Goal: Information Seeking & Learning: Learn about a topic

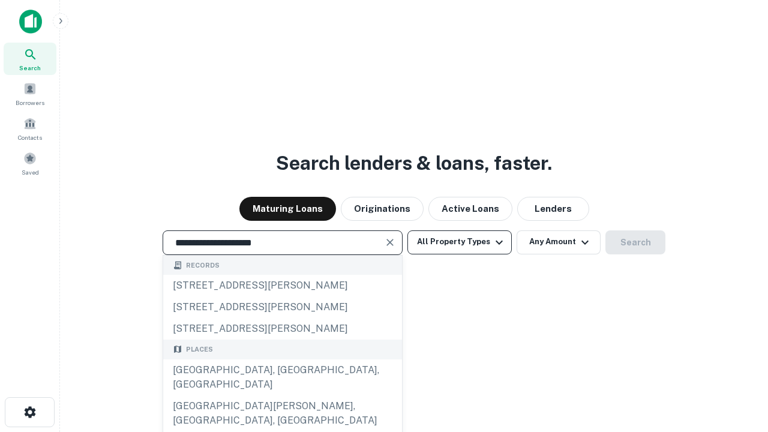
click at [282, 396] on div "[GEOGRAPHIC_DATA], [GEOGRAPHIC_DATA], [GEOGRAPHIC_DATA]" at bounding box center [282, 378] width 239 height 36
click at [460, 242] on button "All Property Types" at bounding box center [460, 242] width 104 height 24
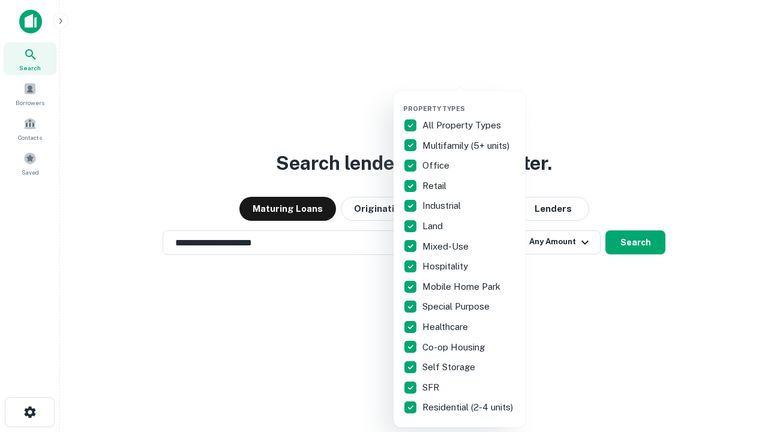
type input "**********"
click at [469, 101] on button "button" at bounding box center [469, 101] width 132 height 1
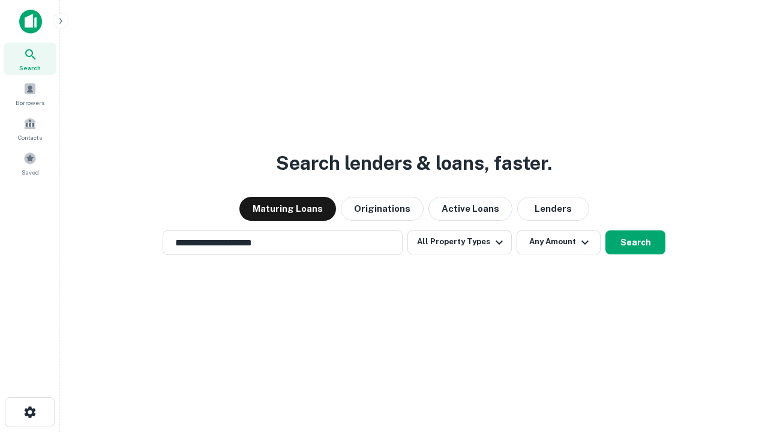
scroll to position [19, 0]
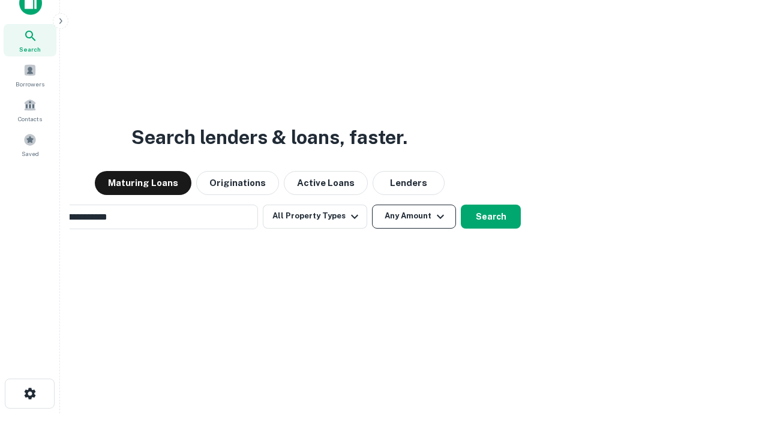
click at [372, 205] on button "Any Amount" at bounding box center [414, 217] width 84 height 24
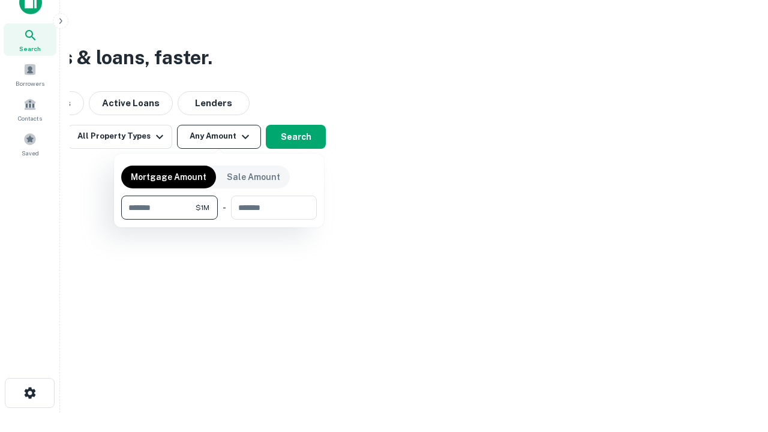
type input "*******"
click at [219, 220] on button "button" at bounding box center [219, 220] width 196 height 1
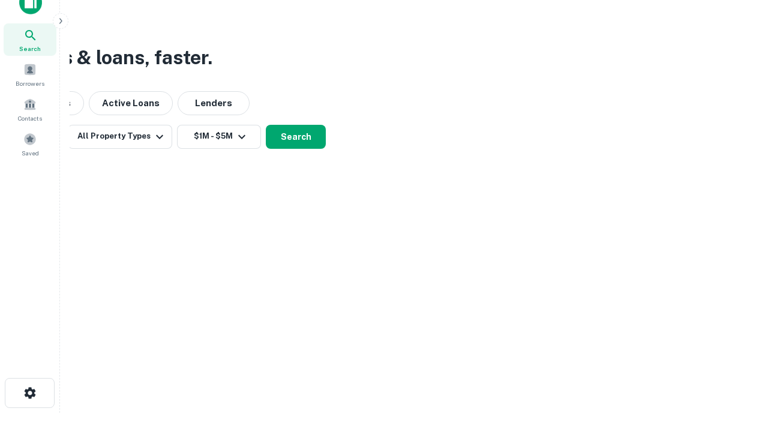
scroll to position [19, 0]
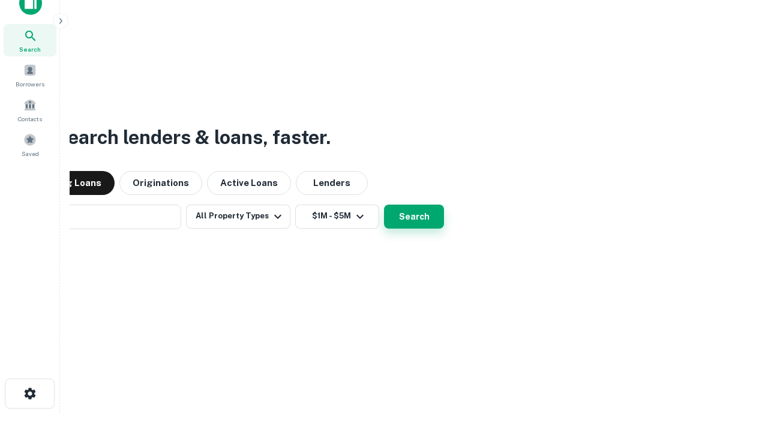
click at [384, 205] on button "Search" at bounding box center [414, 217] width 60 height 24
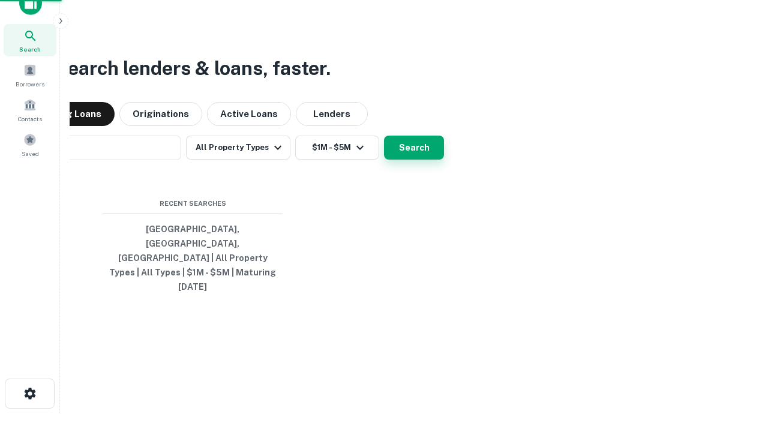
scroll to position [19, 0]
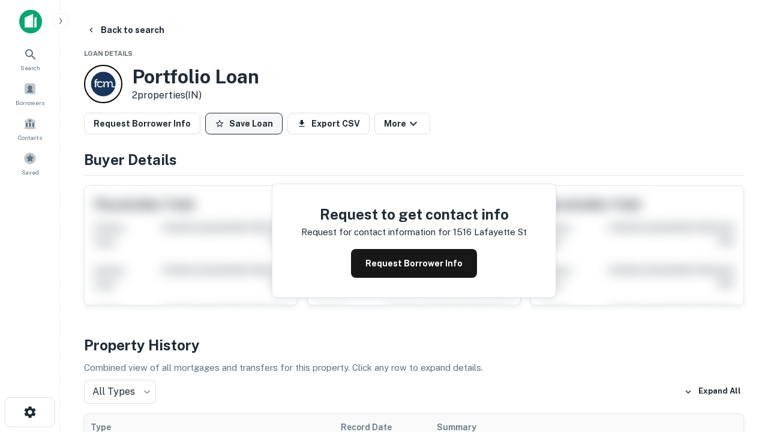
click at [244, 124] on button "Save Loan" at bounding box center [243, 124] width 77 height 22
click at [247, 124] on button "Save Loan" at bounding box center [243, 124] width 77 height 22
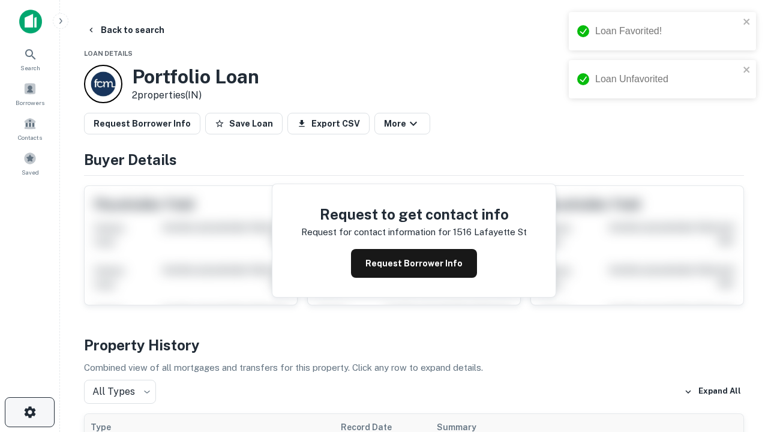
click at [29, 412] on icon "button" at bounding box center [30, 412] width 14 height 14
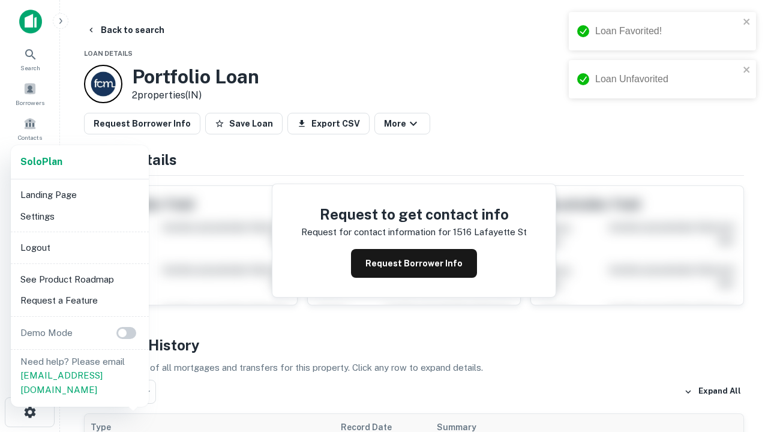
click at [79, 247] on li "Logout" at bounding box center [80, 248] width 128 height 22
